Goal: Information Seeking & Learning: Check status

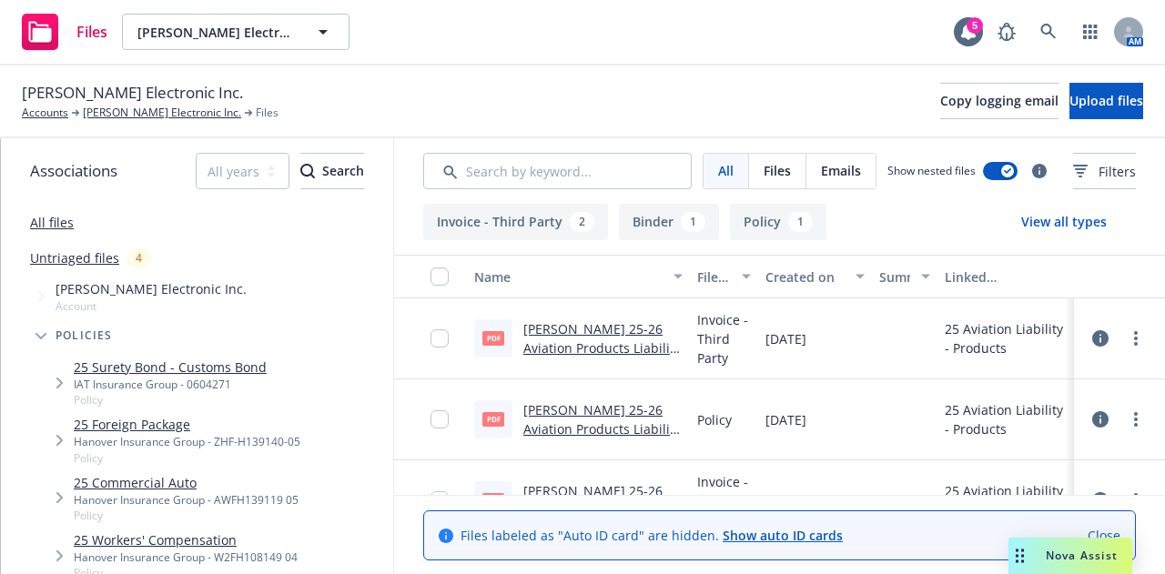
scroll to position [126, 0]
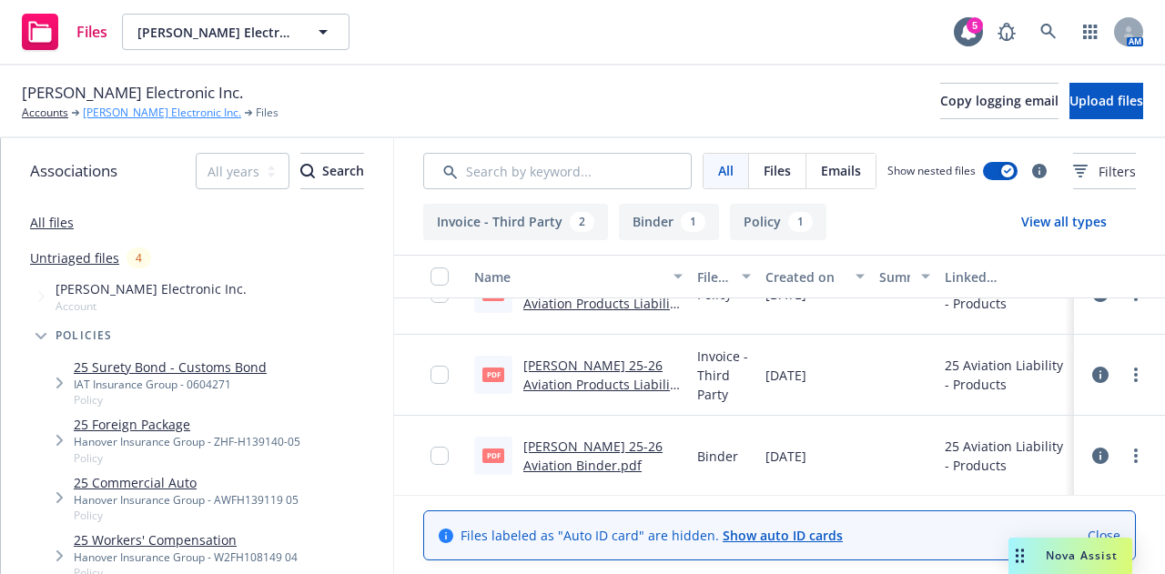
click at [101, 116] on link "[PERSON_NAME] Electronic Inc." at bounding box center [162, 113] width 158 height 16
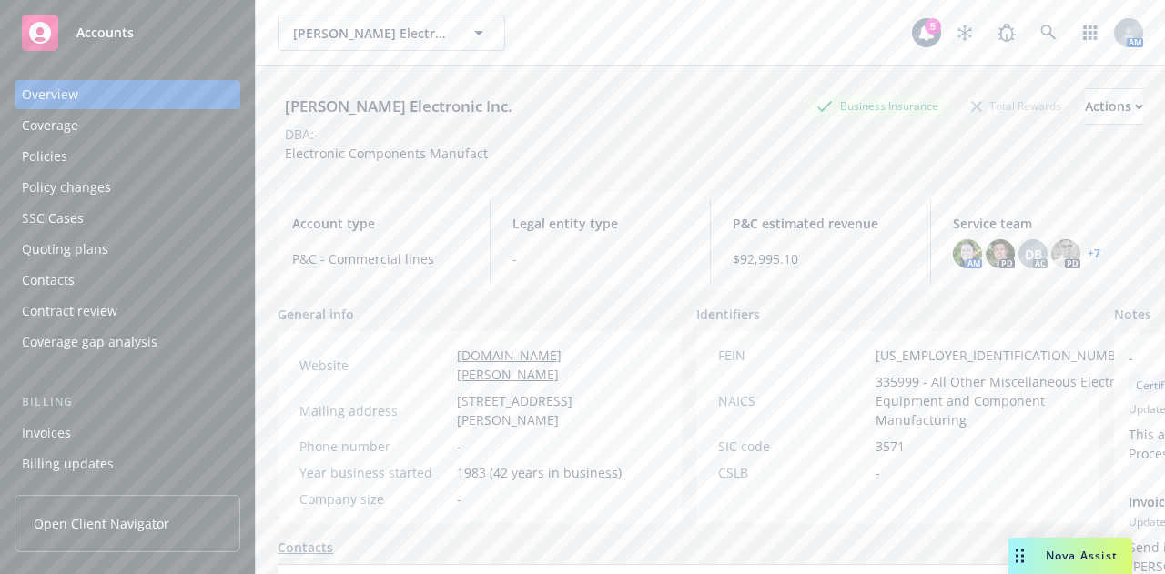
click at [115, 165] on div "Policies" at bounding box center [127, 156] width 211 height 29
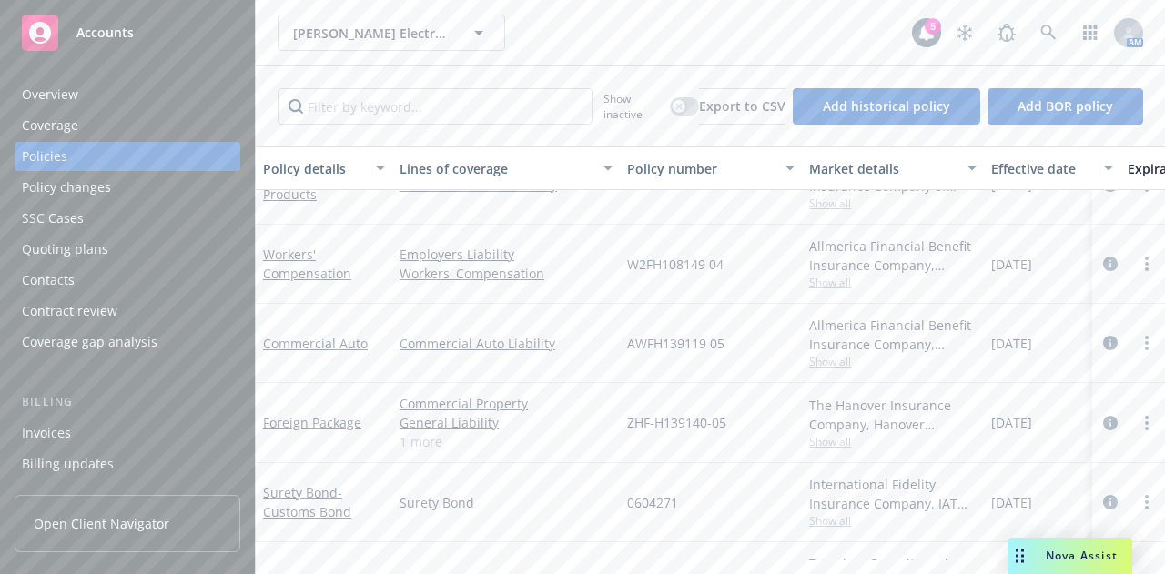
scroll to position [554, 0]
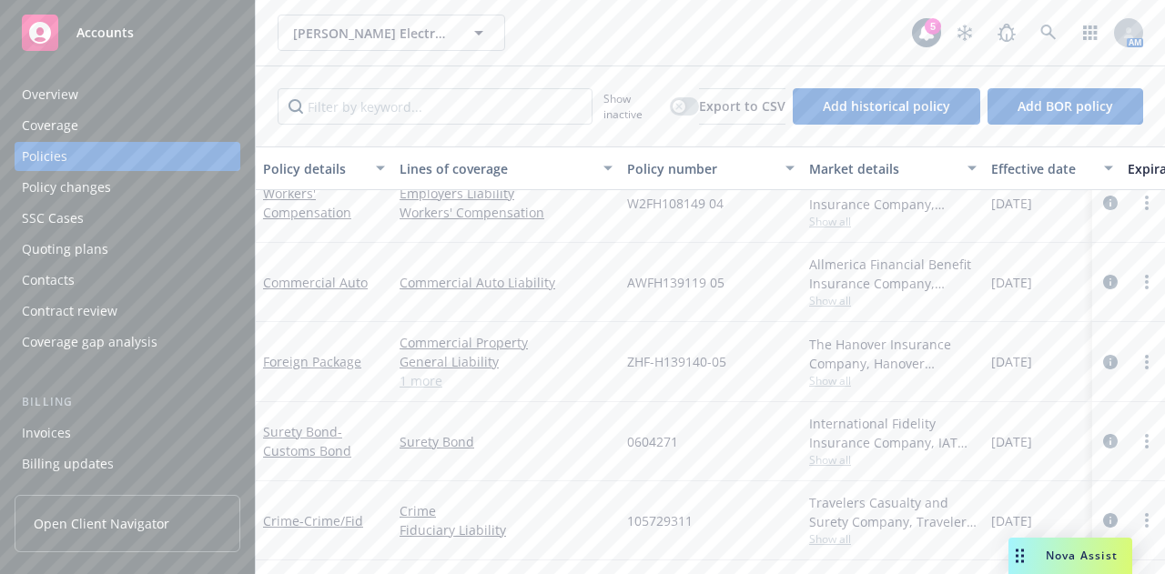
click at [414, 125] on div "Show inactive Export to CSV Add historical policy Add BOR policy" at bounding box center [710, 106] width 909 height 80
click at [675, 106] on icon "button" at bounding box center [678, 106] width 7 height 7
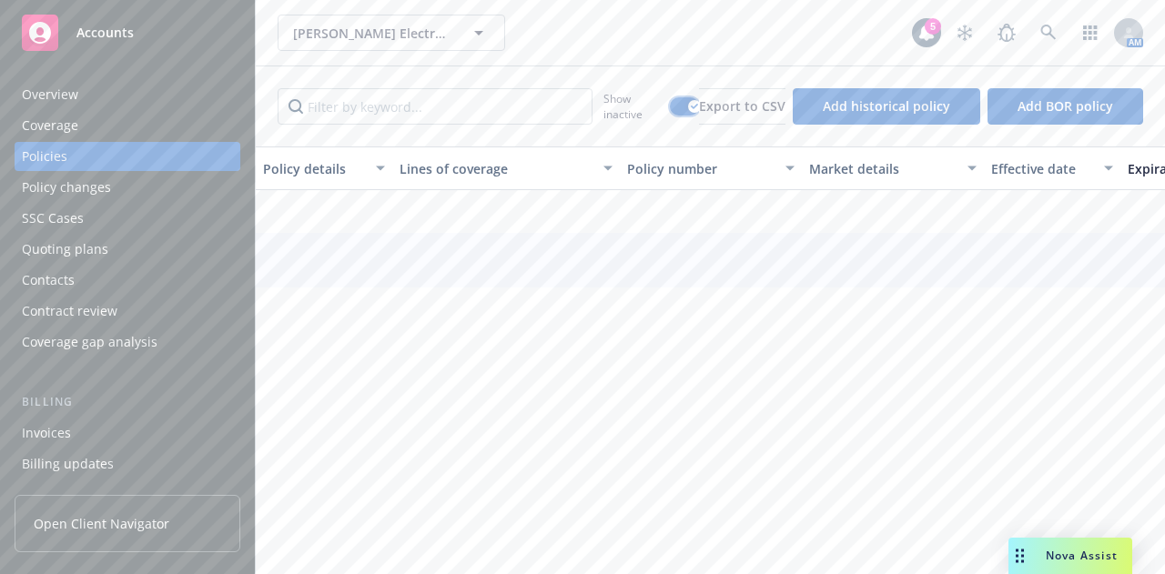
scroll to position [502, 0]
click at [526, 117] on input "Filter by keyword..." at bounding box center [435, 106] width 315 height 36
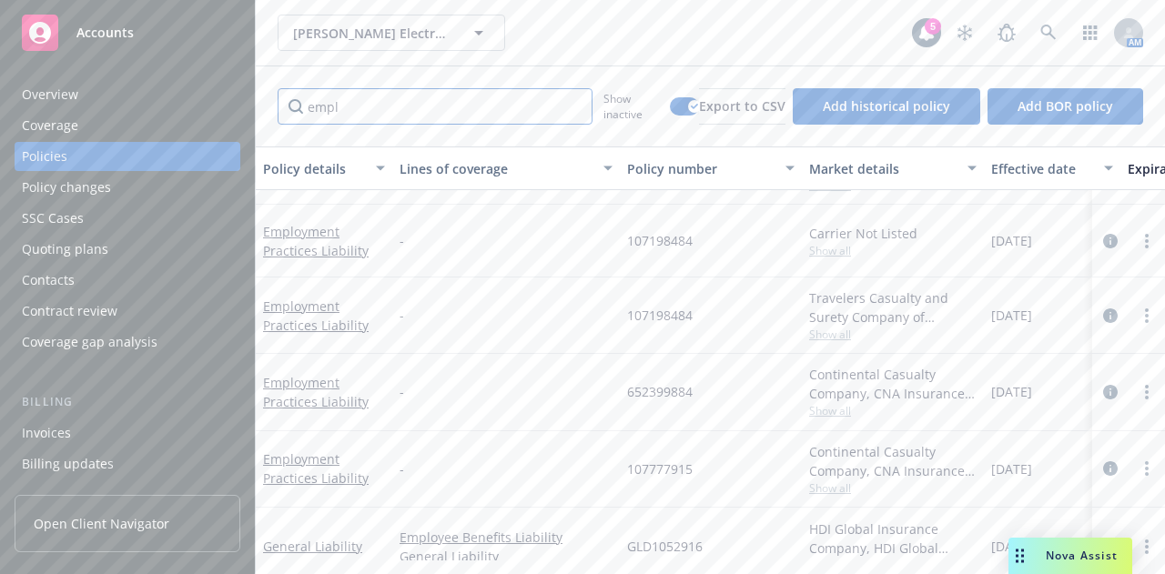
scroll to position [842, 0]
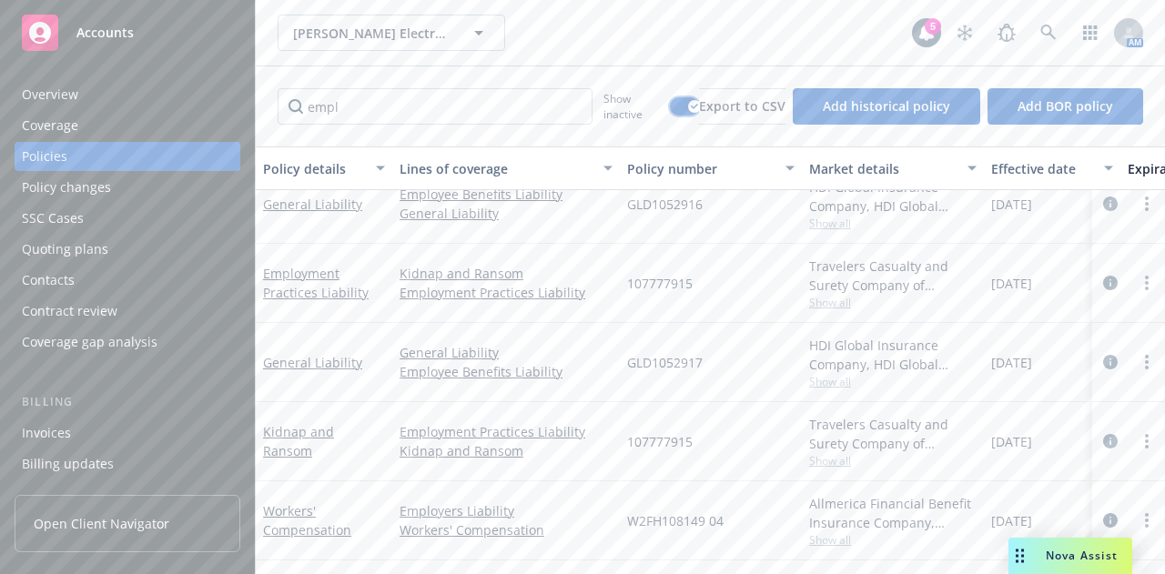
click at [672, 110] on button "button" at bounding box center [684, 106] width 29 height 18
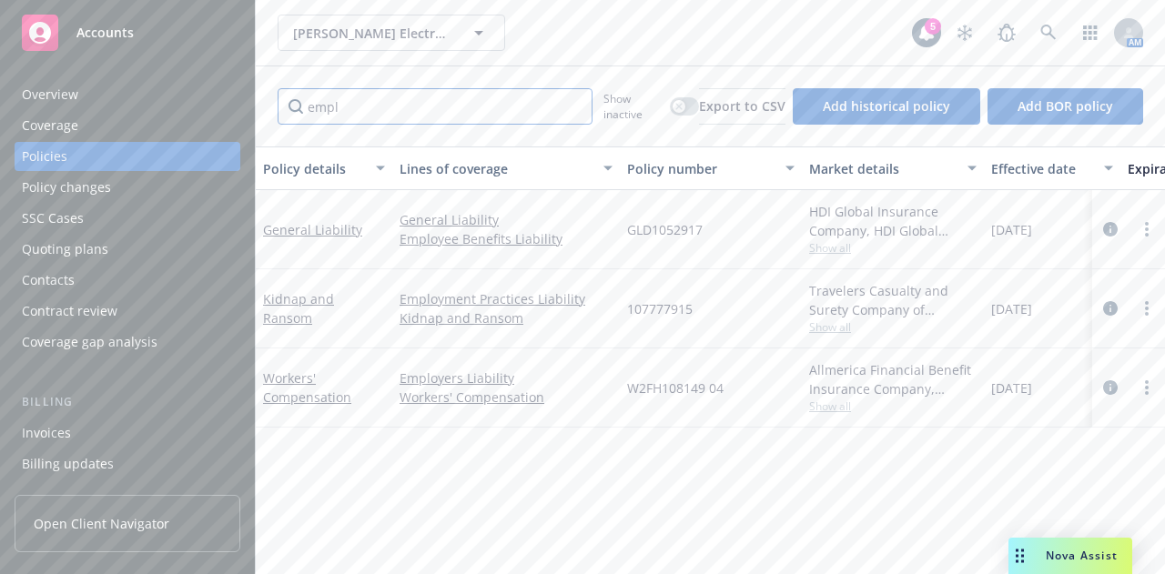
click at [353, 108] on input "empl" at bounding box center [435, 106] width 315 height 36
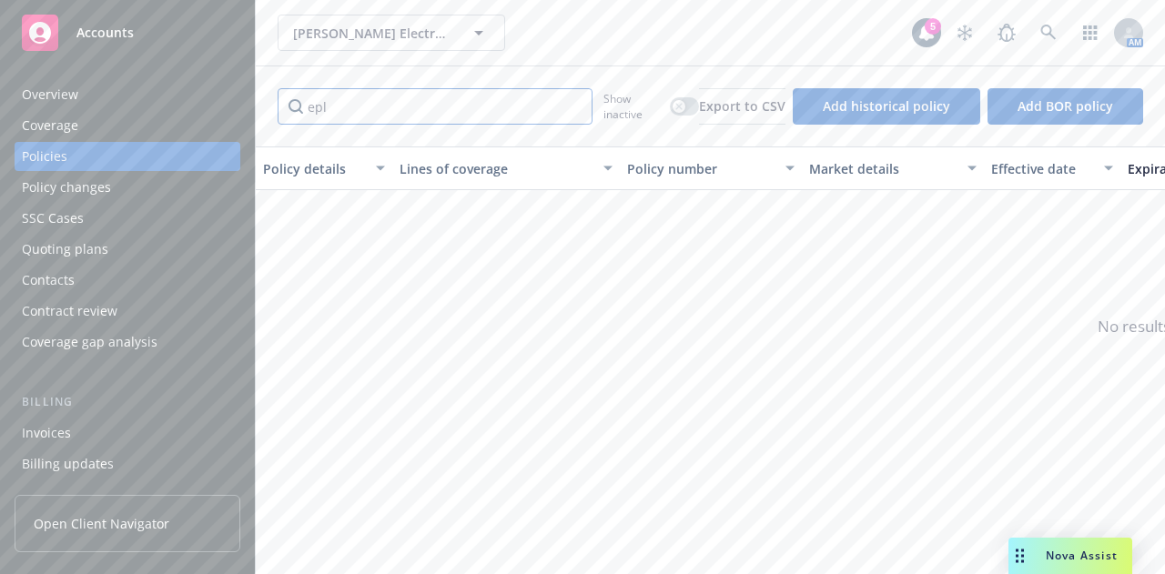
click at [337, 114] on input "epl" at bounding box center [435, 106] width 315 height 36
type input "[PERSON_NAME]"
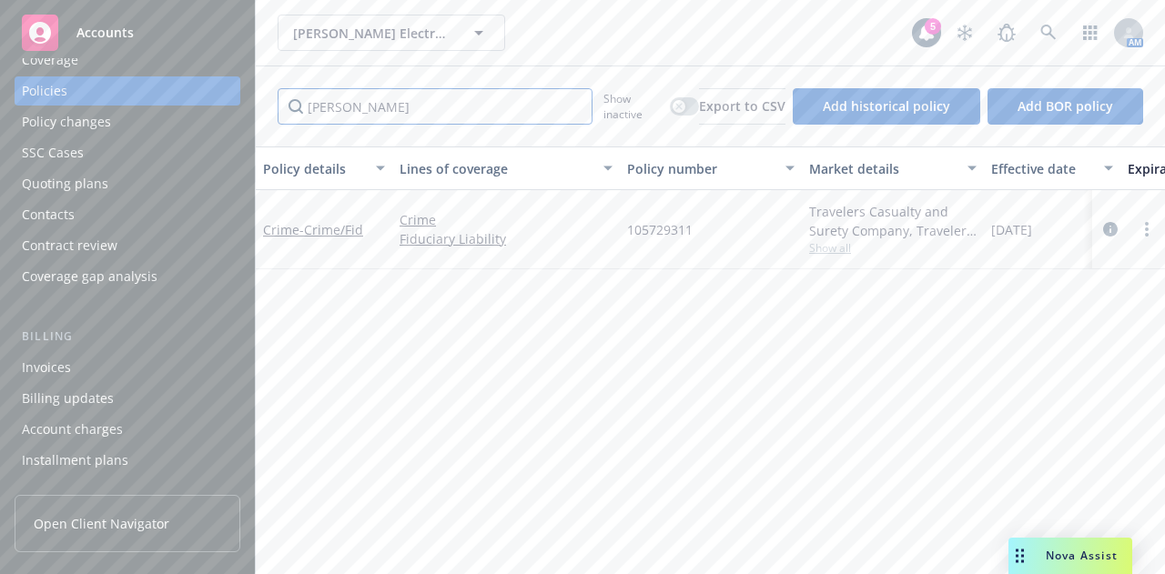
scroll to position [70, 0]
click at [64, 352] on div "Invoices" at bounding box center [46, 363] width 49 height 29
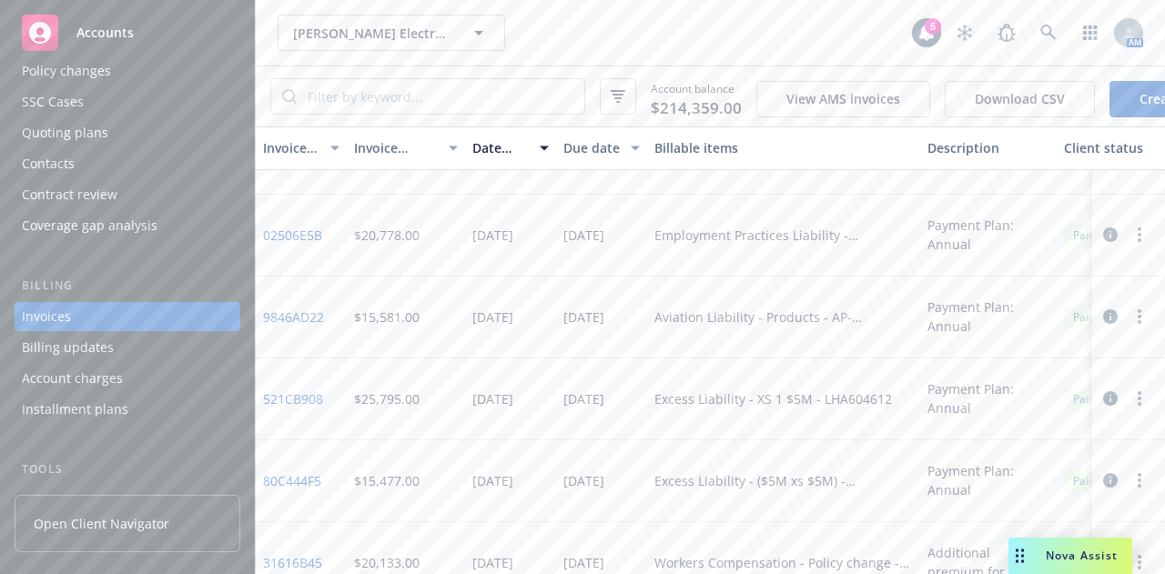
scroll to position [1696, 0]
